Goal: Task Accomplishment & Management: Use online tool/utility

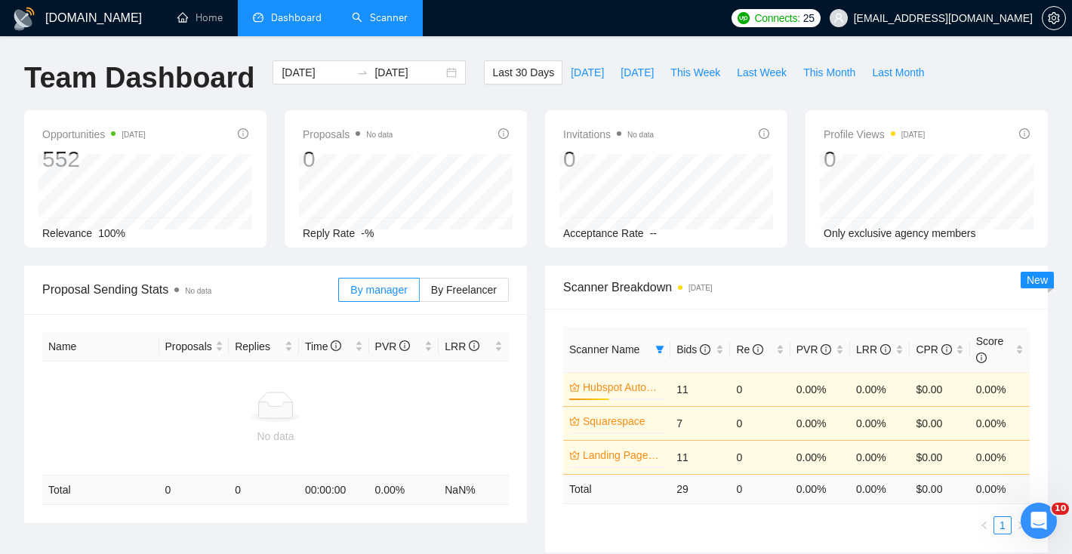
click at [365, 14] on link "Scanner" at bounding box center [380, 17] width 56 height 13
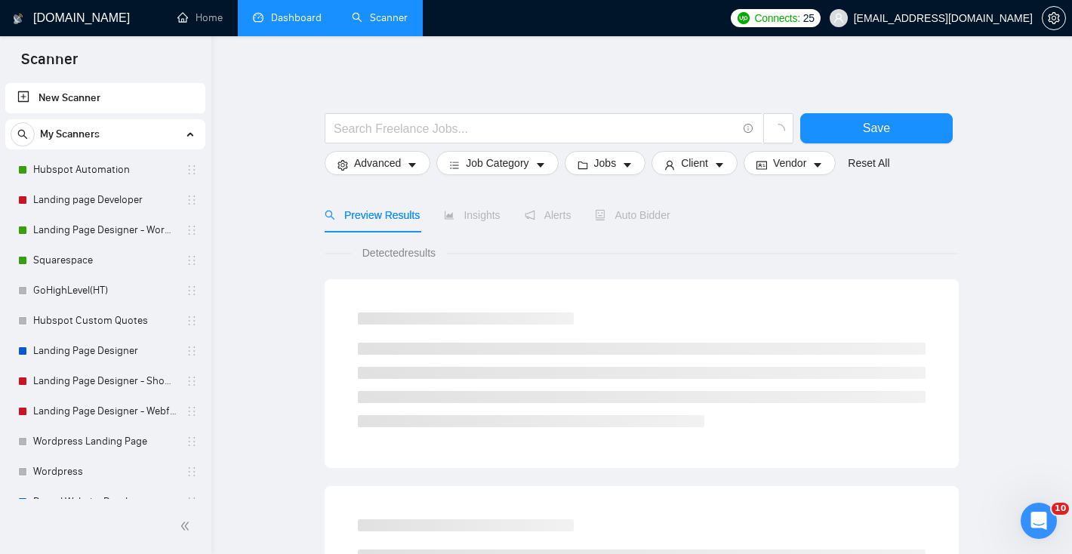
click at [299, 24] on link "Dashboard" at bounding box center [287, 17] width 69 height 13
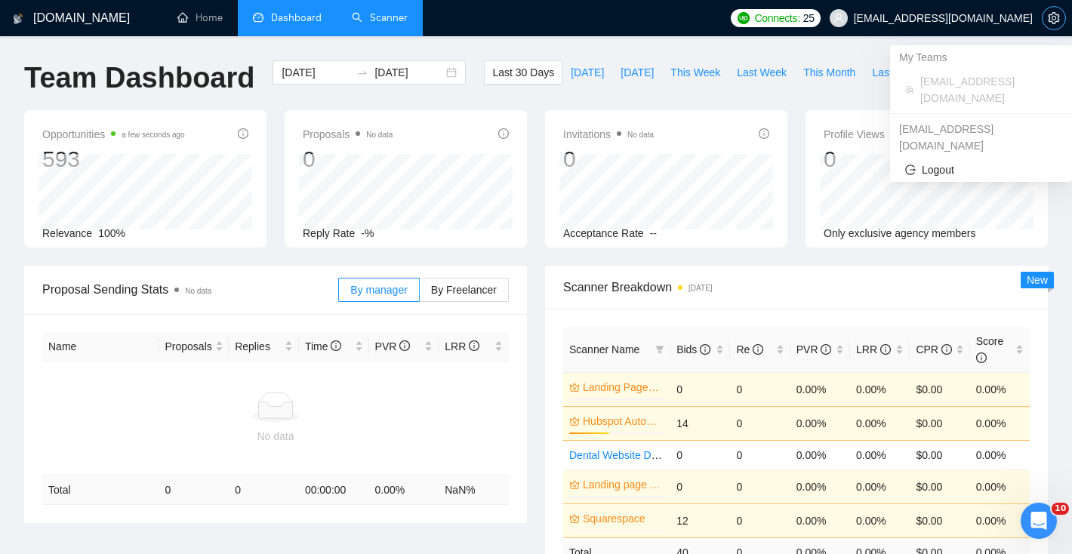
click at [1060, 12] on span "setting" at bounding box center [1054, 18] width 23 height 12
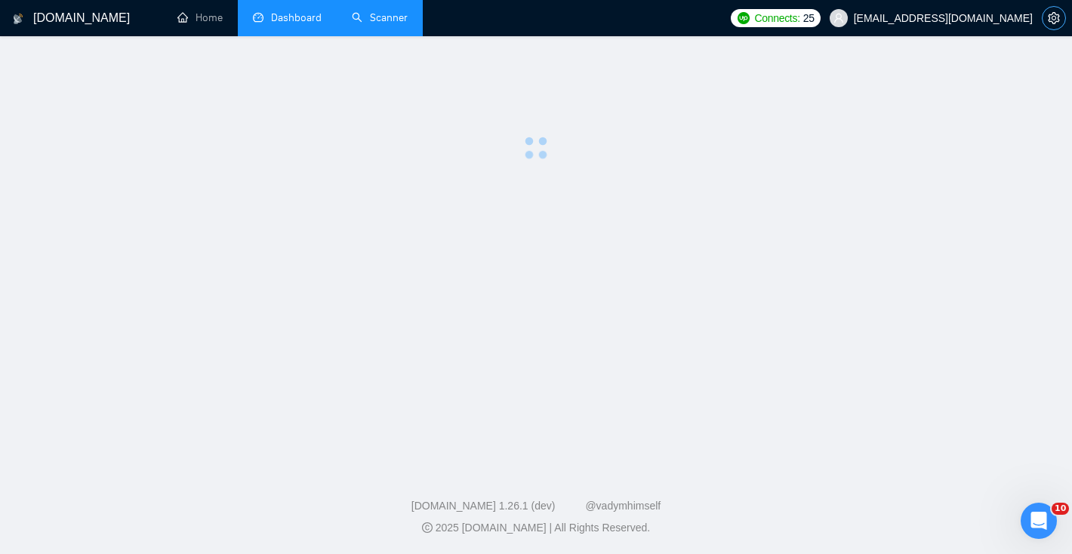
click at [1060, 12] on span "setting" at bounding box center [1054, 18] width 23 height 12
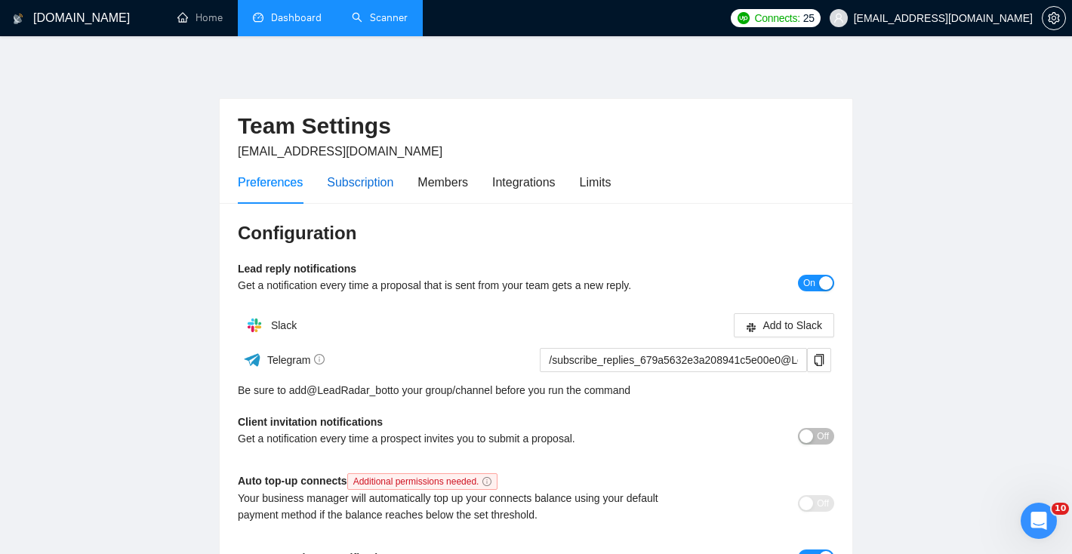
click at [380, 176] on div "Subscription" at bounding box center [360, 182] width 66 height 19
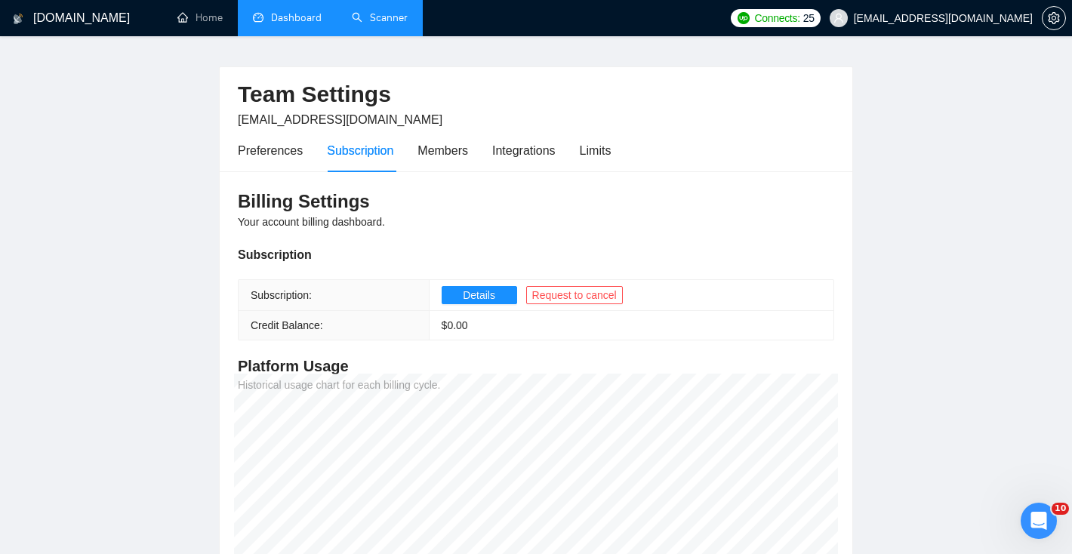
scroll to position [32, 0]
click at [596, 153] on div "Limits" at bounding box center [596, 149] width 32 height 19
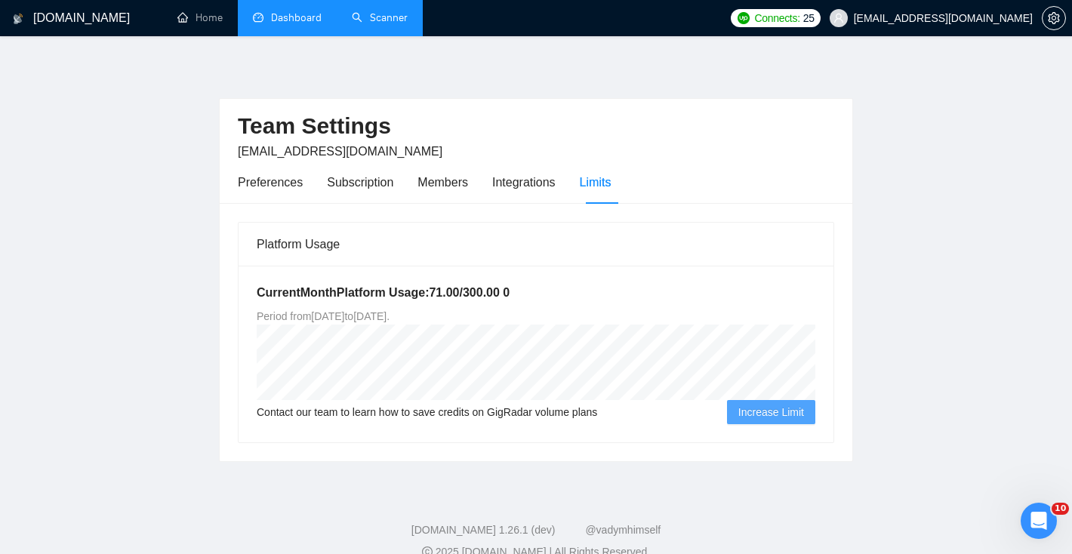
click at [371, 24] on link "Scanner" at bounding box center [380, 17] width 56 height 13
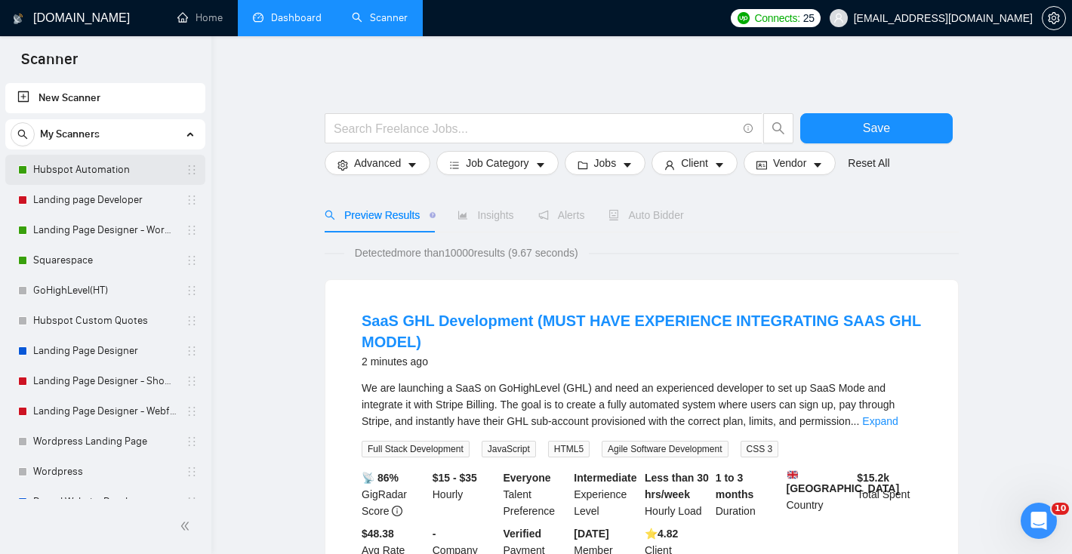
click at [125, 177] on link "Hubspot Automation" at bounding box center [104, 170] width 143 height 30
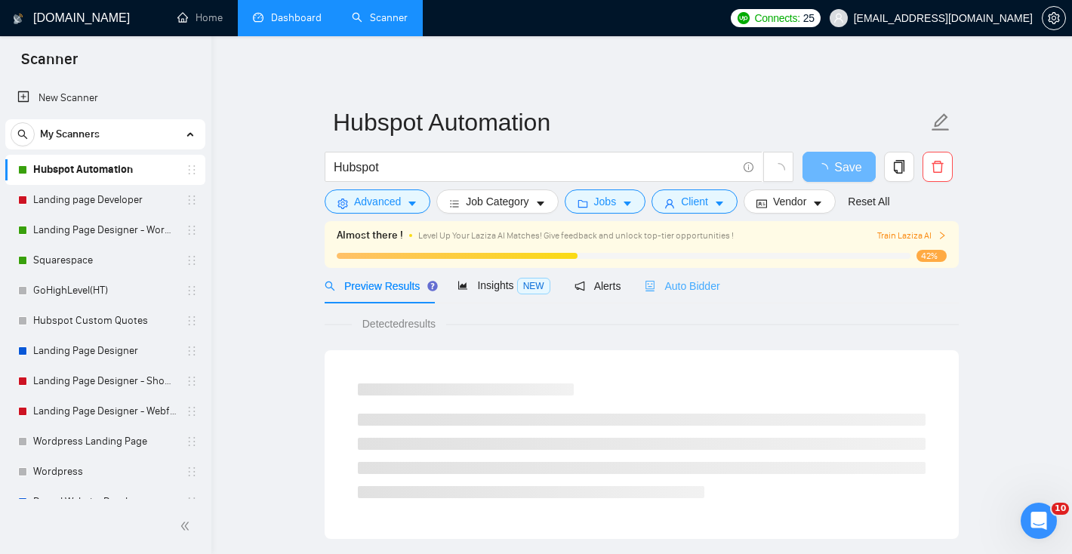
click at [692, 295] on div "Auto Bidder" at bounding box center [682, 285] width 75 height 35
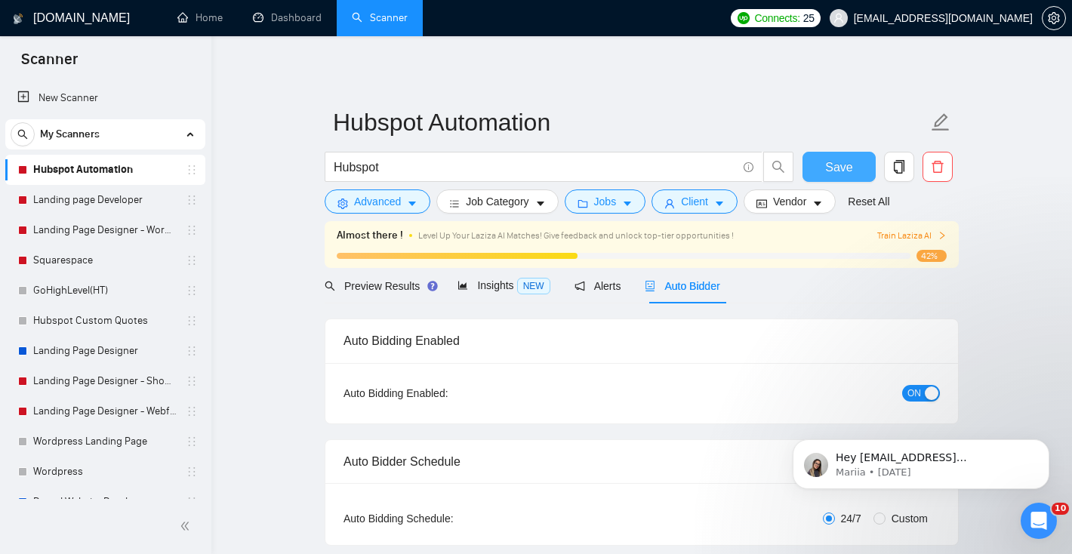
click at [821, 163] on button "Save" at bounding box center [839, 167] width 73 height 30
click at [936, 467] on p "Mariia • [DATE]" at bounding box center [933, 473] width 195 height 14
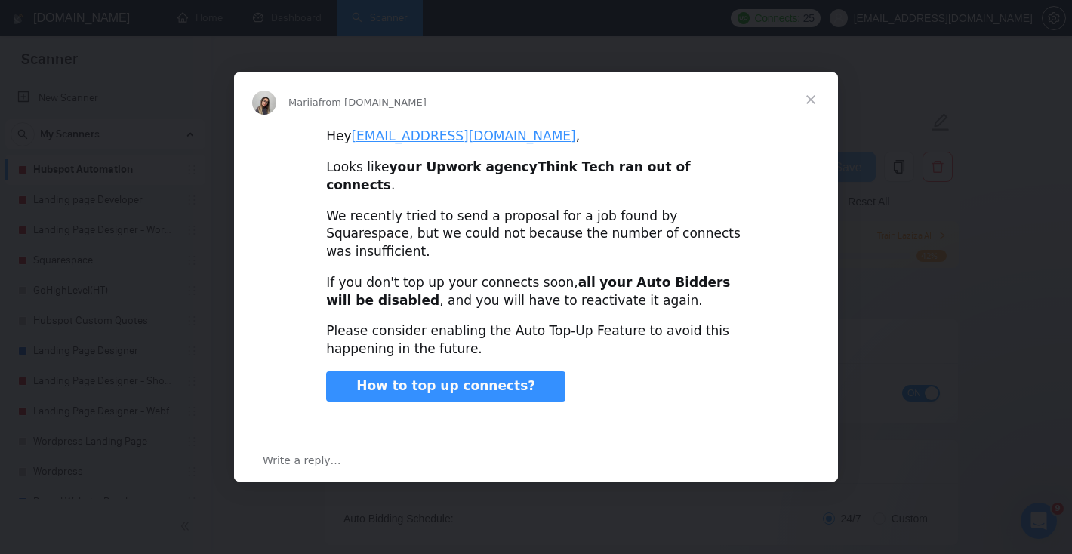
click at [812, 116] on span "Close" at bounding box center [811, 99] width 54 height 54
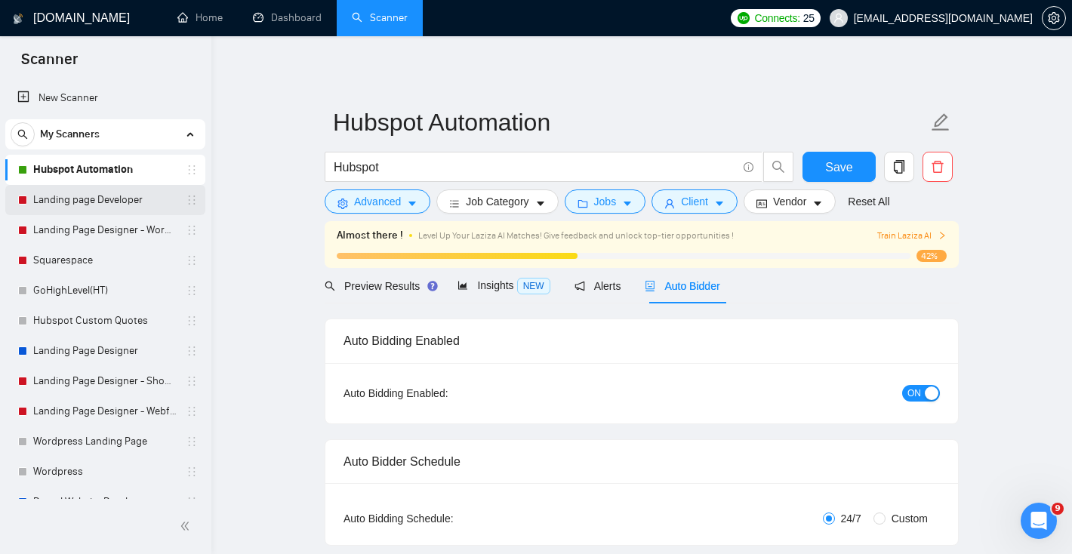
click at [118, 214] on link "Landing page Developer" at bounding box center [104, 200] width 143 height 30
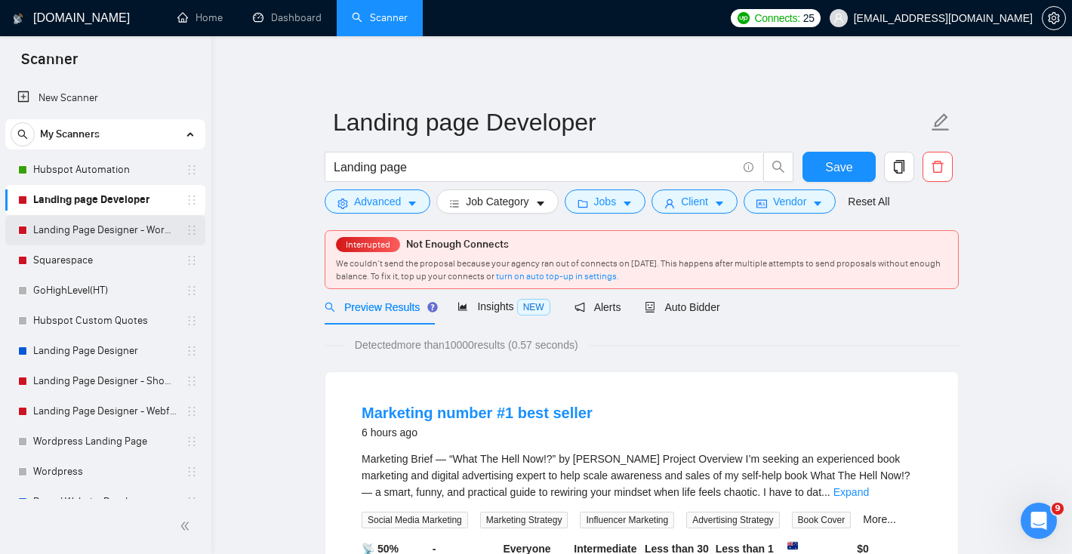
click at [99, 223] on link "Landing Page Designer - WordPress" at bounding box center [104, 230] width 143 height 30
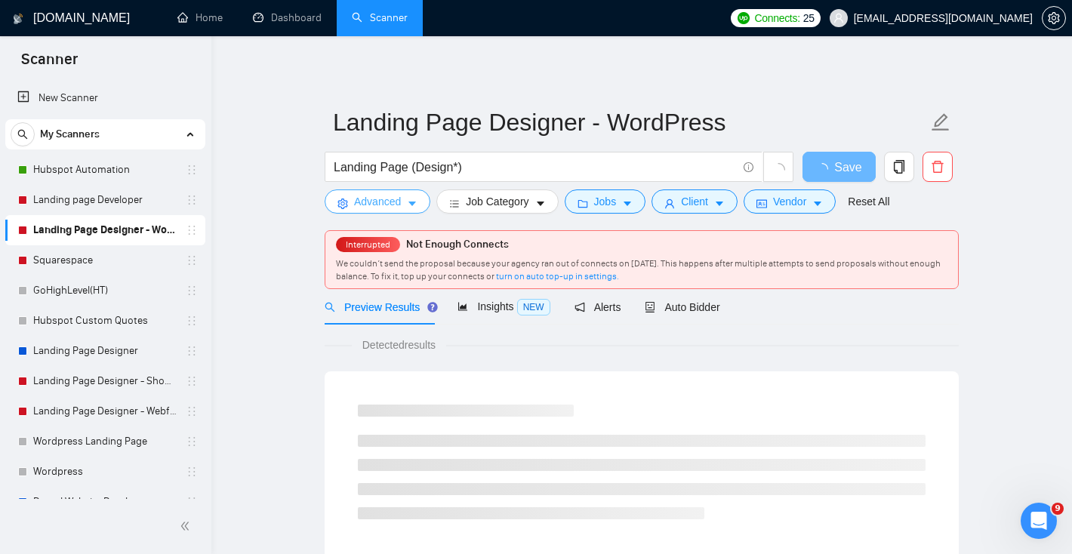
click at [377, 202] on span "Advanced" at bounding box center [377, 201] width 47 height 17
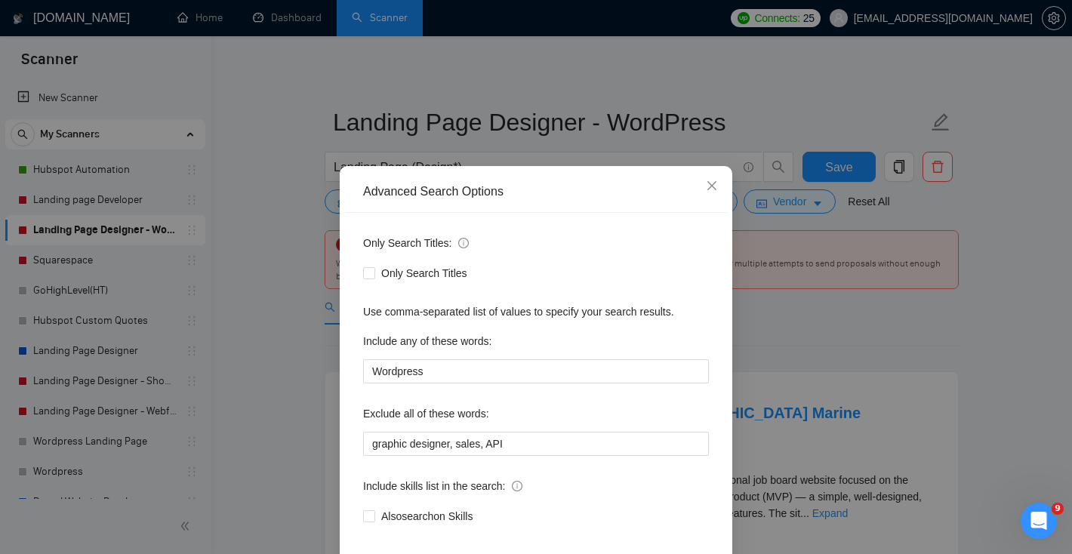
scroll to position [74, 0]
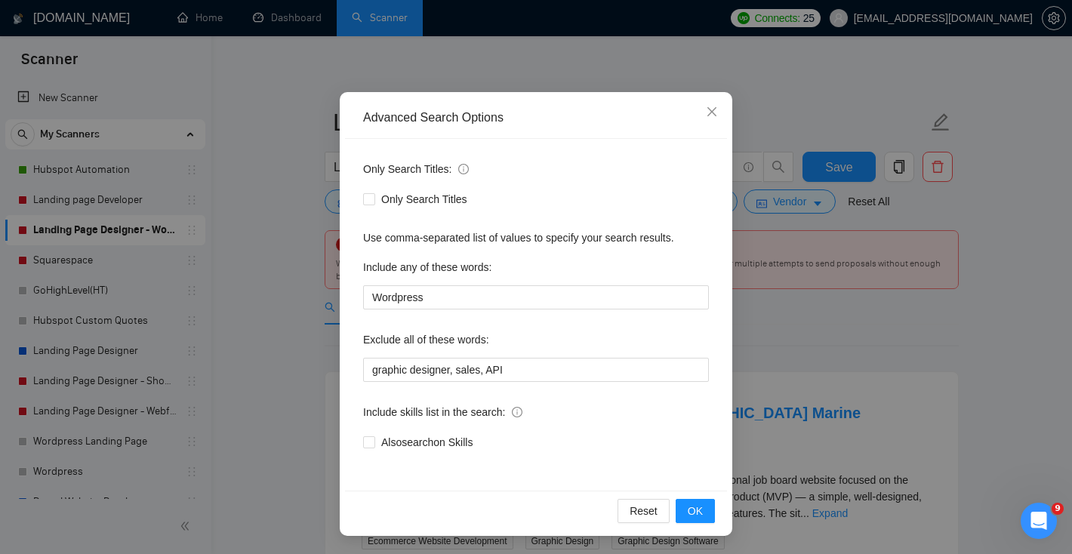
click at [303, 319] on div "Advanced Search Options Only Search Titles: Only Search Titles Use comma-separa…" at bounding box center [536, 277] width 1072 height 554
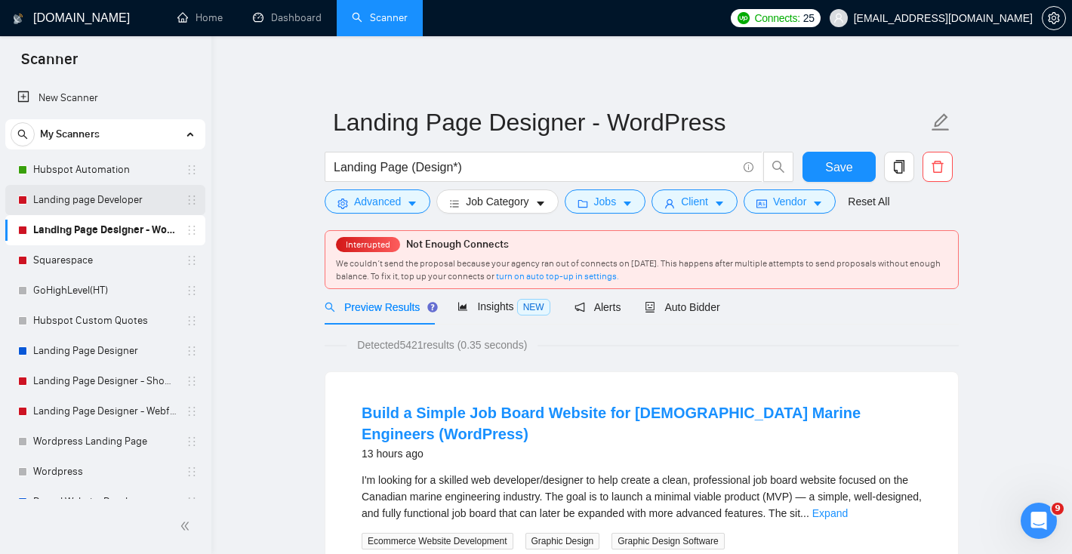
scroll to position [0, 0]
click at [100, 200] on link "Landing page Developer" at bounding box center [104, 200] width 143 height 30
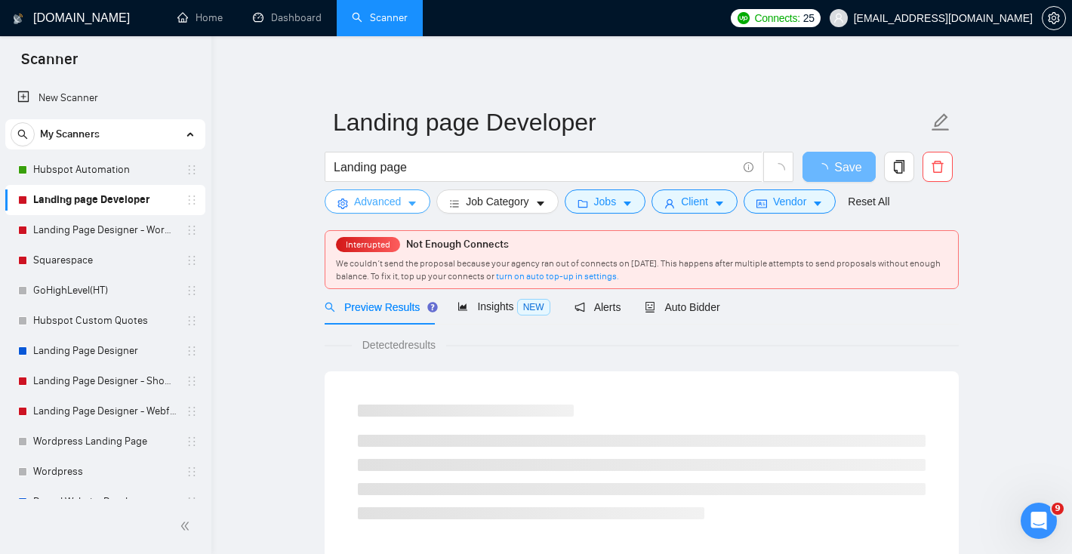
click at [394, 200] on span "Advanced" at bounding box center [377, 201] width 47 height 17
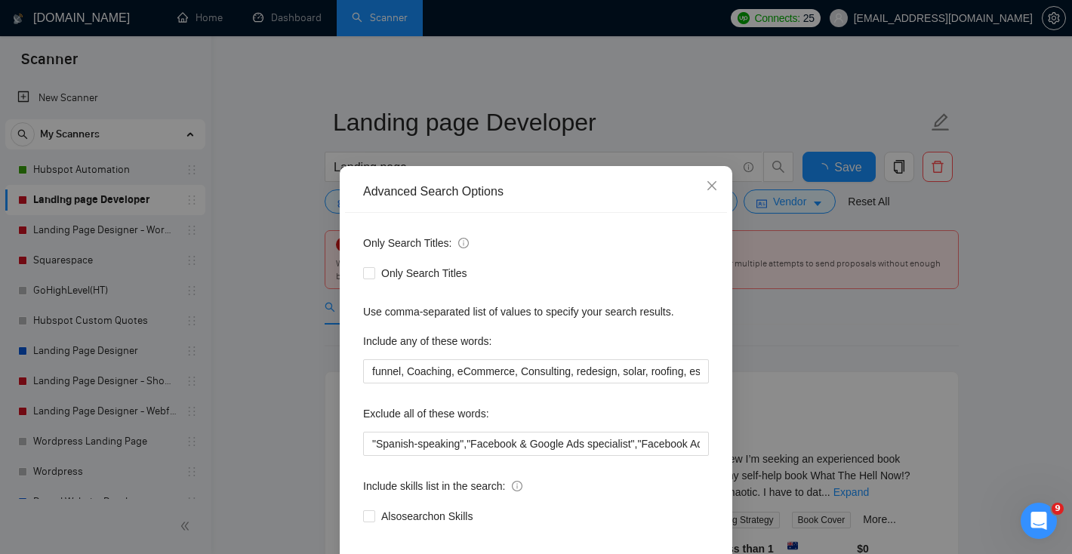
scroll to position [74, 0]
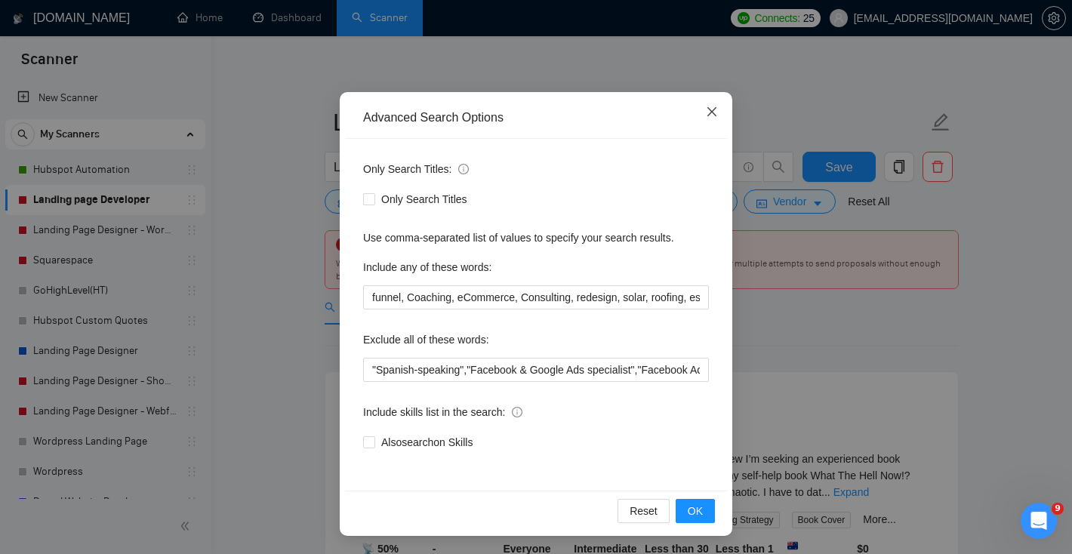
click at [702, 111] on span "Close" at bounding box center [712, 112] width 41 height 41
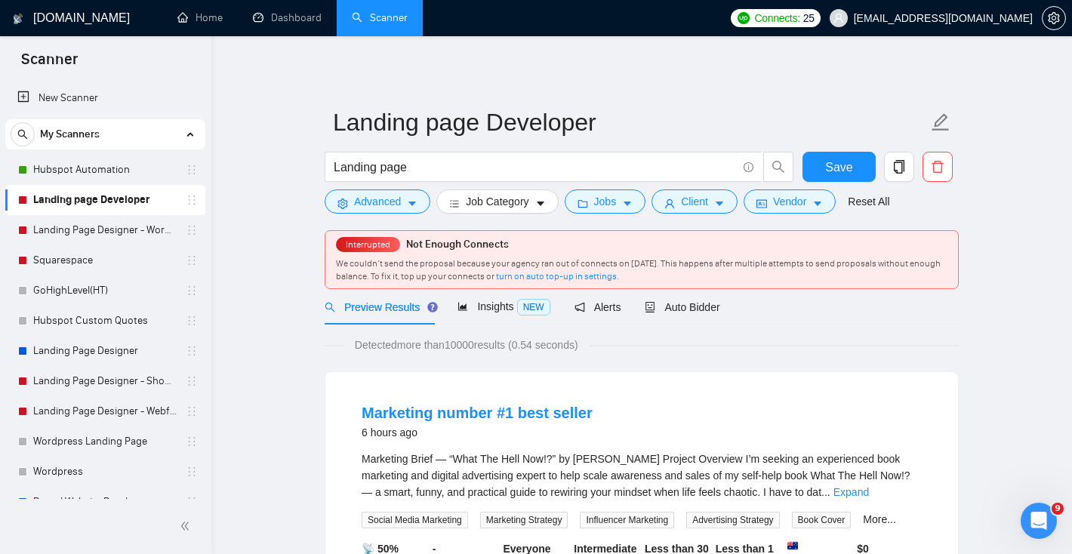
scroll to position [0, 0]
click at [710, 319] on div "Auto Bidder" at bounding box center [682, 306] width 75 height 35
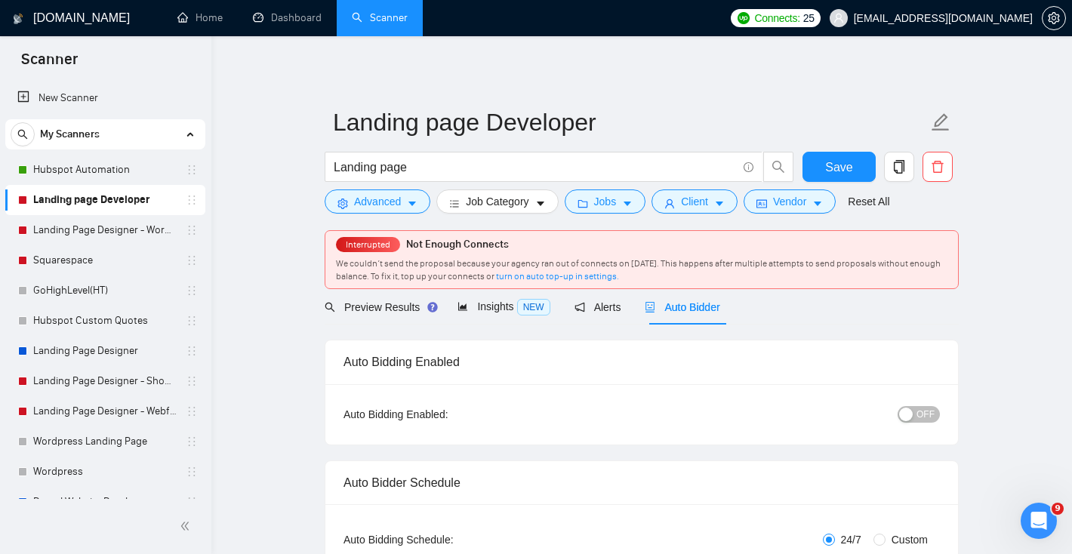
click at [911, 406] on button "OFF" at bounding box center [919, 414] width 42 height 17
click at [854, 180] on button "Save" at bounding box center [839, 167] width 73 height 30
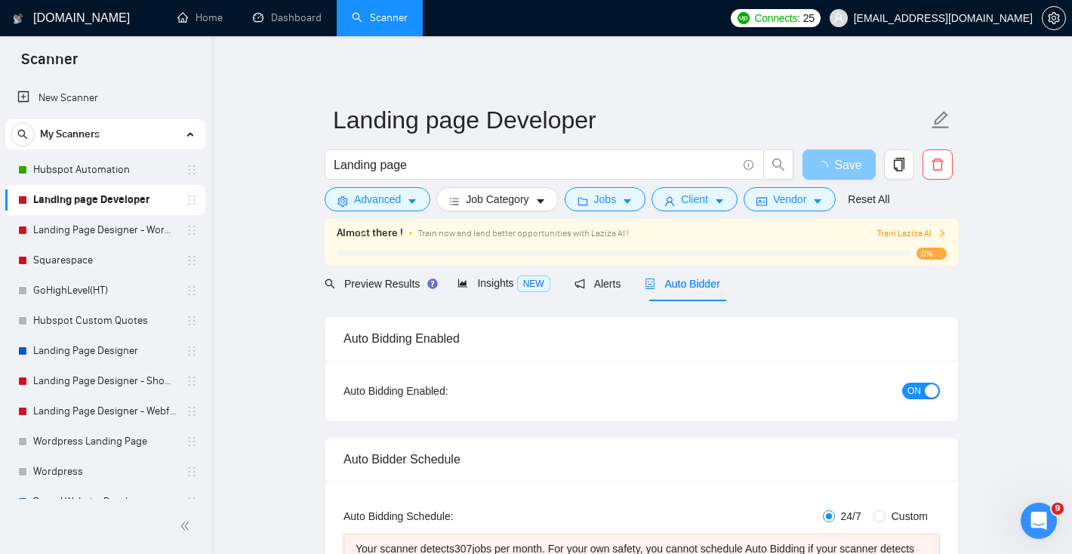
scroll to position [3, 0]
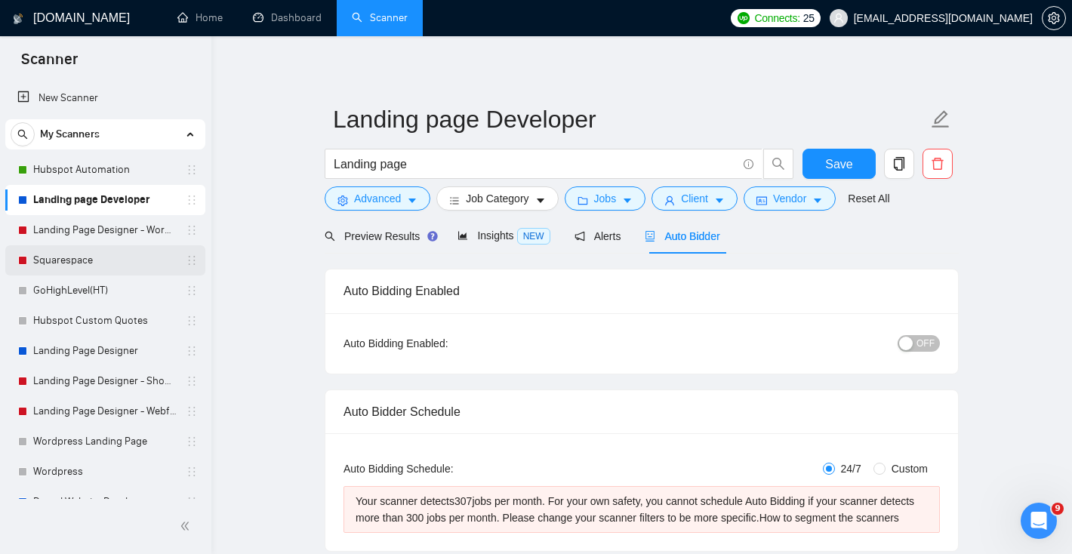
click at [111, 258] on link "Squarespace" at bounding box center [104, 260] width 143 height 30
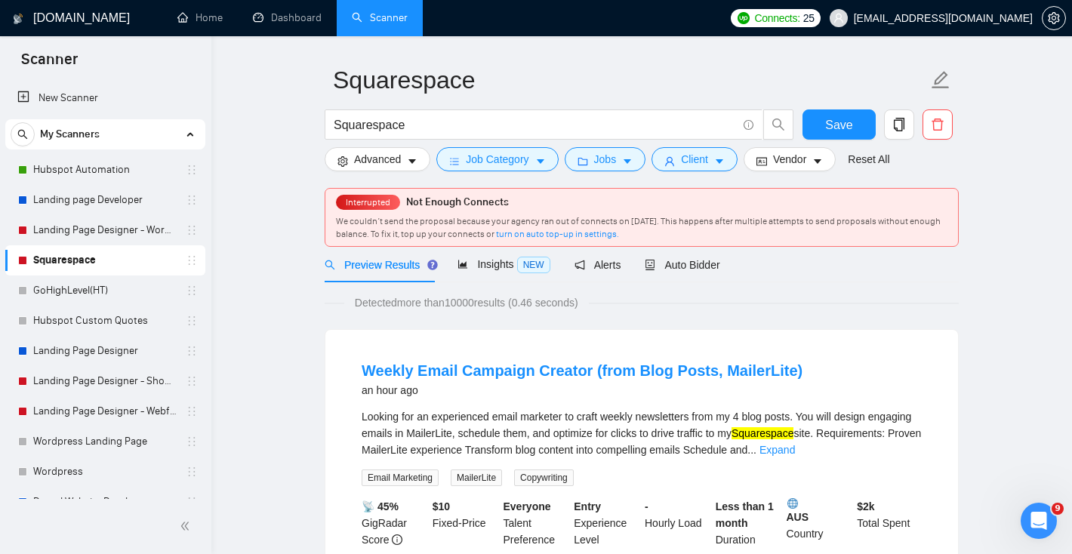
scroll to position [43, 0]
click at [691, 271] on div "Auto Bidder" at bounding box center [682, 264] width 75 height 17
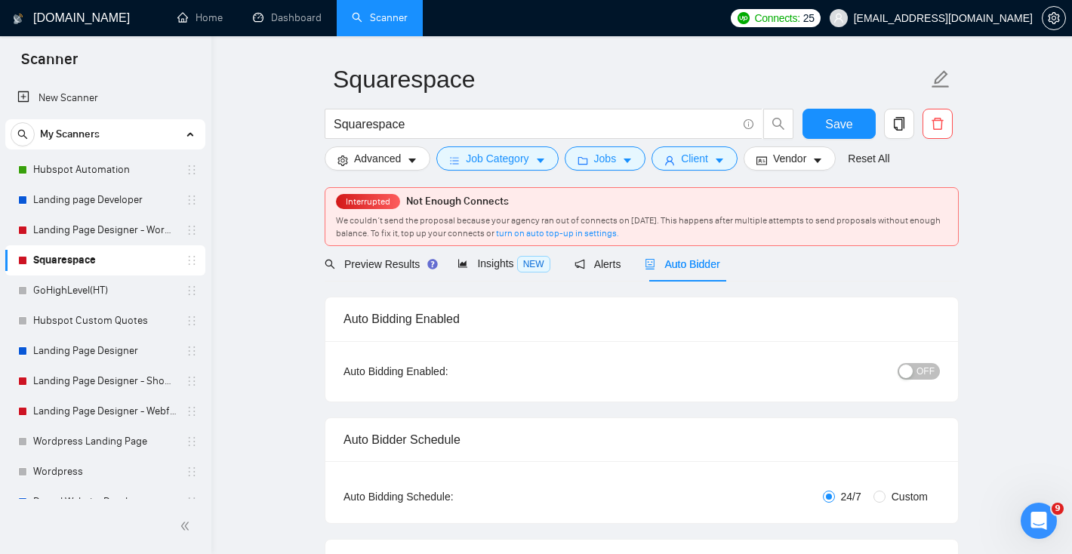
click at [912, 369] on div "button" at bounding box center [906, 372] width 14 height 14
click at [854, 121] on button "Save" at bounding box center [839, 124] width 73 height 30
